Goal: Find specific page/section

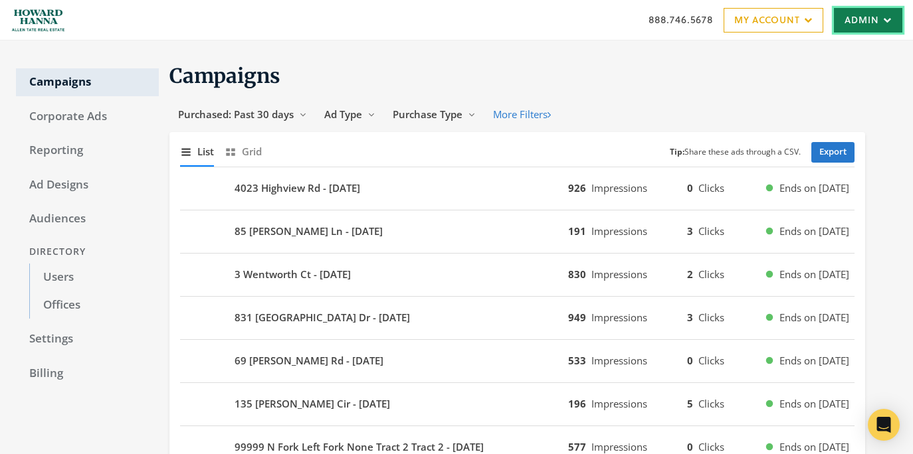
drag, startPoint x: 852, startPoint y: 26, endPoint x: 842, endPoint y: 45, distance: 21.7
click at [852, 26] on link "Admin" at bounding box center [867, 20] width 68 height 25
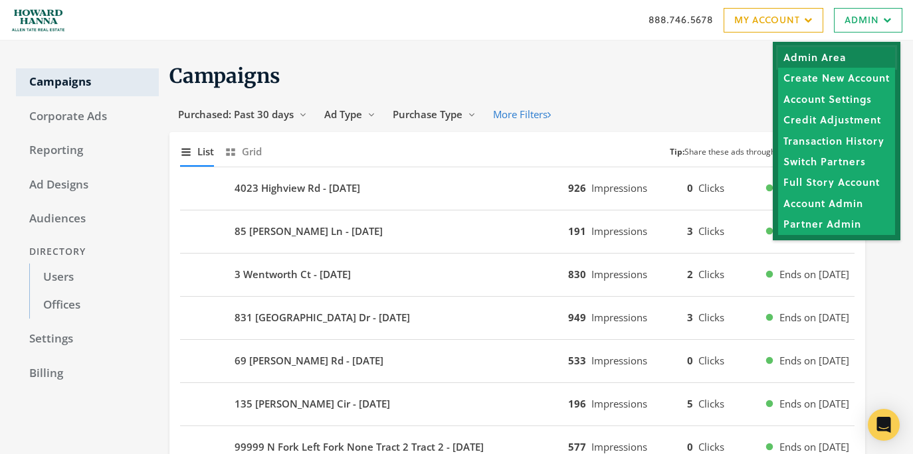
click at [836, 53] on link "Admin Area" at bounding box center [836, 57] width 117 height 21
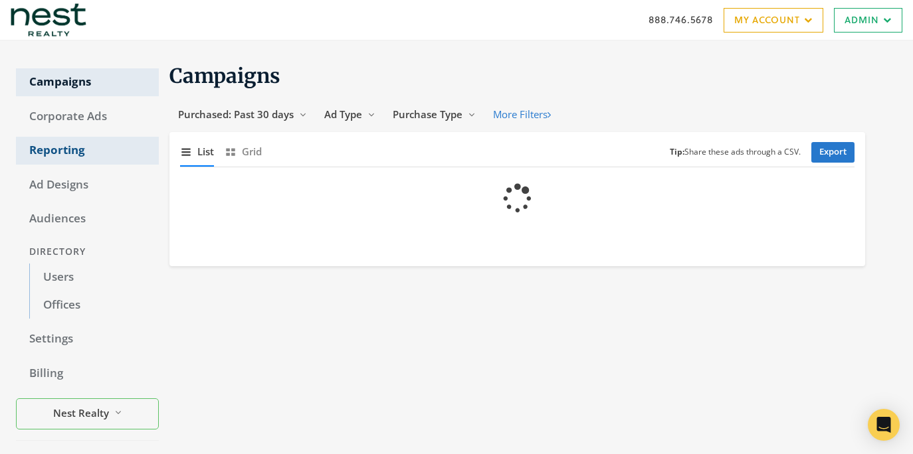
click at [95, 163] on link "Reporting" at bounding box center [87, 151] width 143 height 28
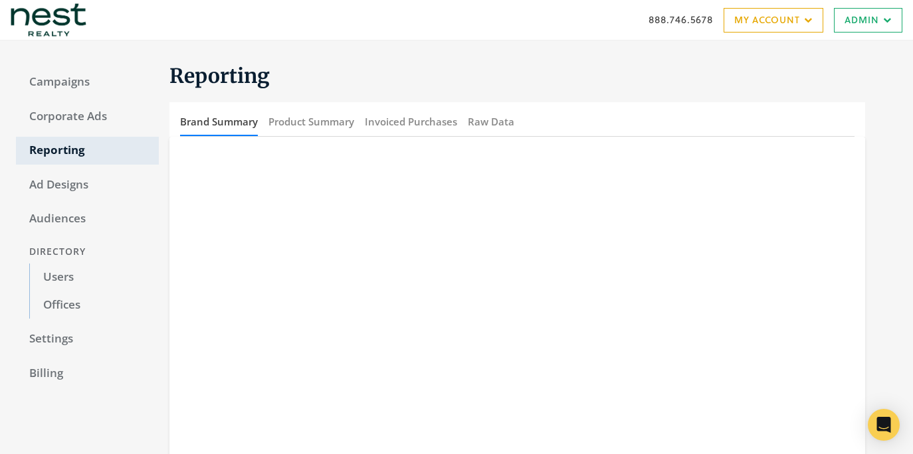
scroll to position [207, 0]
